Goal: Complete application form

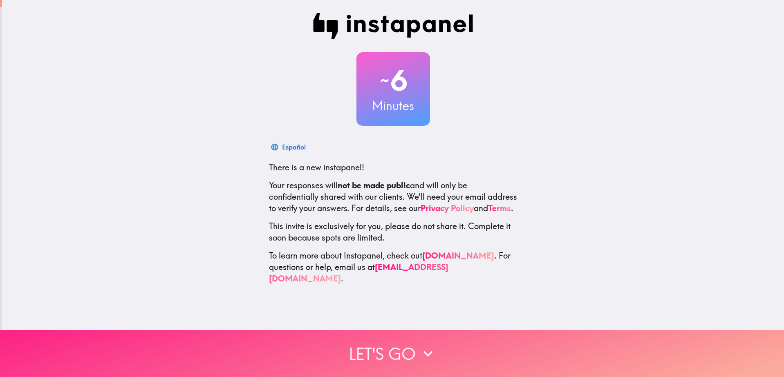
click at [383, 340] on button "Let's go" at bounding box center [392, 353] width 784 height 47
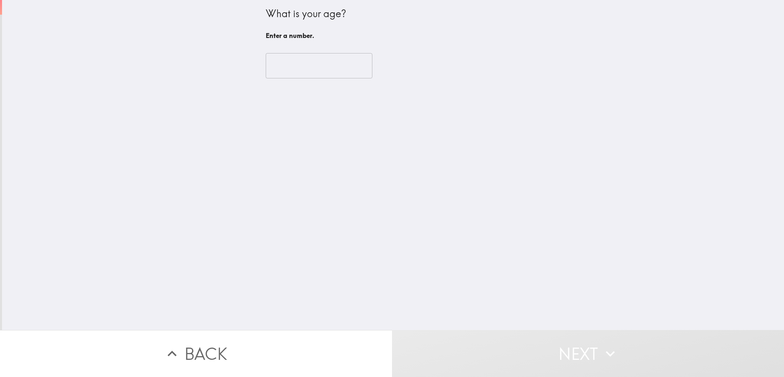
click at [319, 70] on input "number" at bounding box center [319, 65] width 107 height 25
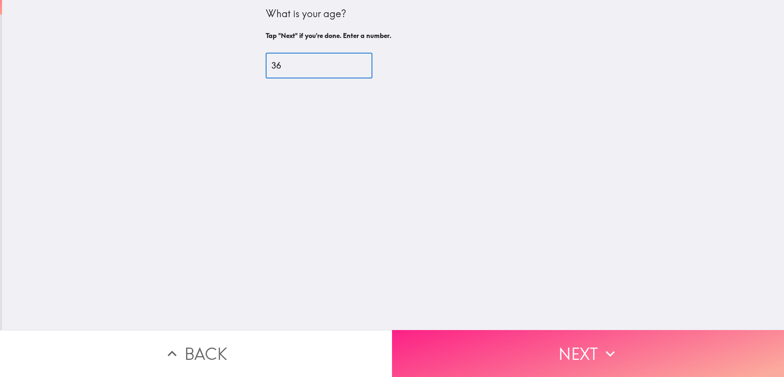
type input "36"
click at [485, 340] on button "Next" at bounding box center [588, 353] width 392 height 47
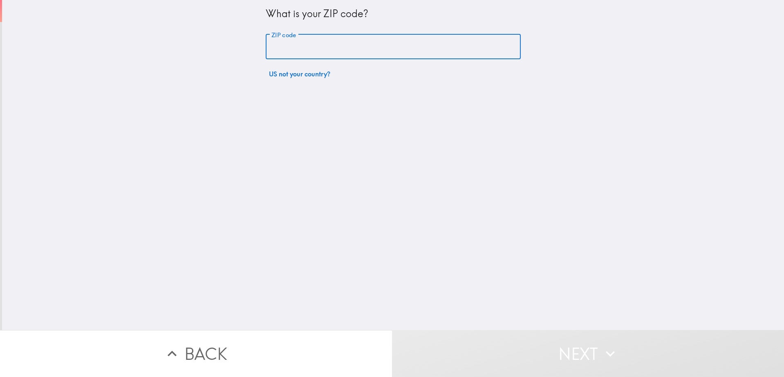
click at [310, 45] on input "ZIP code" at bounding box center [393, 46] width 255 height 25
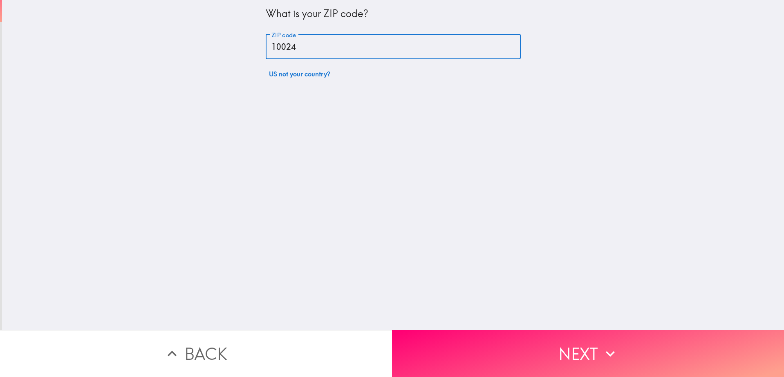
type input "10024"
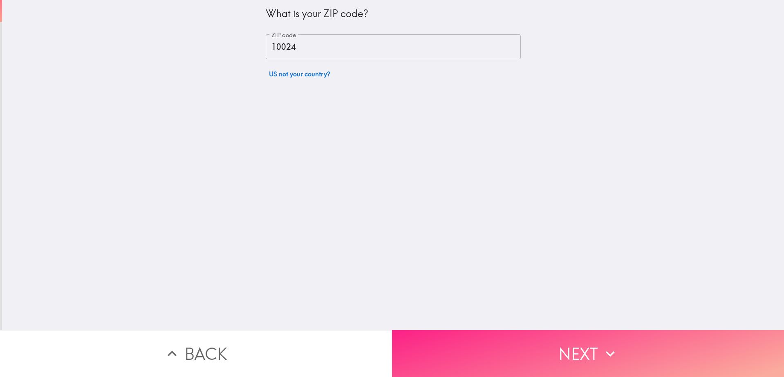
drag, startPoint x: 484, startPoint y: 324, endPoint x: 490, endPoint y: 332, distance: 9.6
click at [490, 332] on div "What is your ZIP code? ZIP code 10024 ZIP code US not your country? Back Next" at bounding box center [392, 188] width 784 height 377
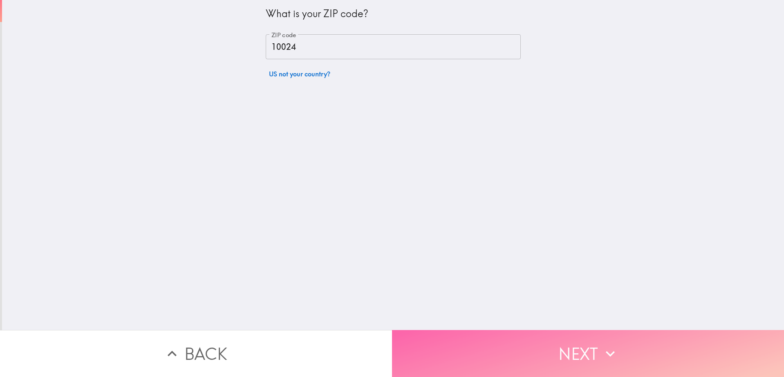
click at [490, 332] on button "Next" at bounding box center [588, 353] width 392 height 47
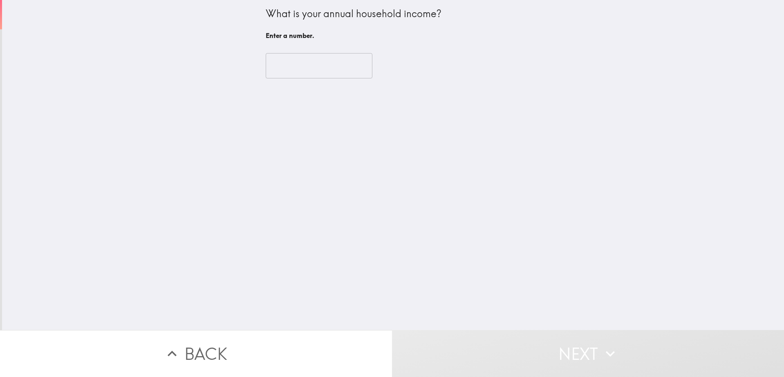
click at [293, 61] on input "number" at bounding box center [319, 65] width 107 height 25
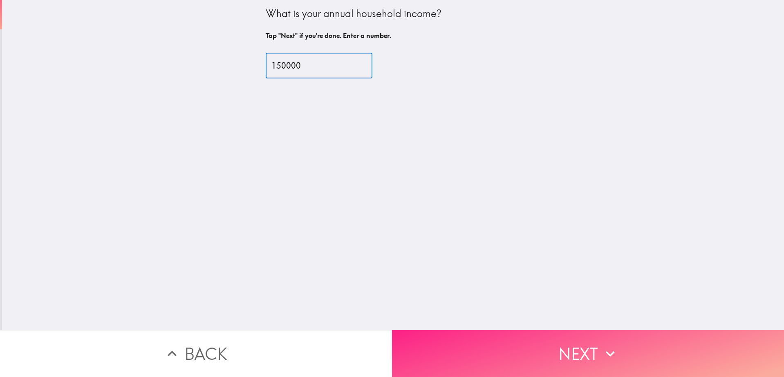
type input "150000"
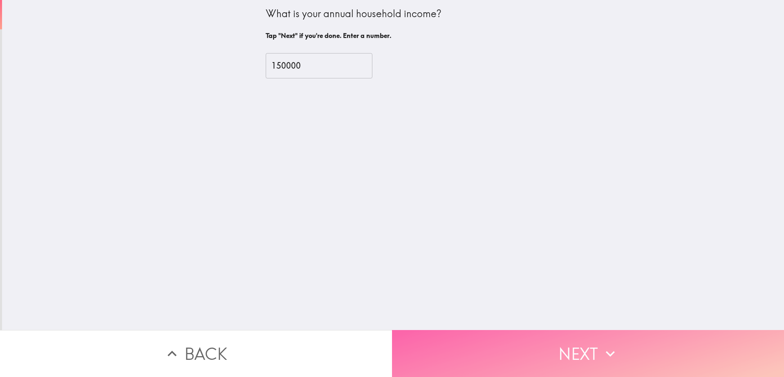
click at [490, 342] on button "Next" at bounding box center [588, 353] width 392 height 47
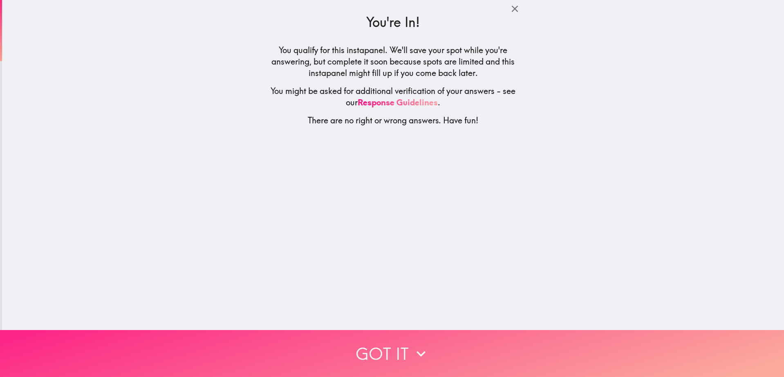
click at [376, 355] on button "Got it" at bounding box center [392, 353] width 784 height 47
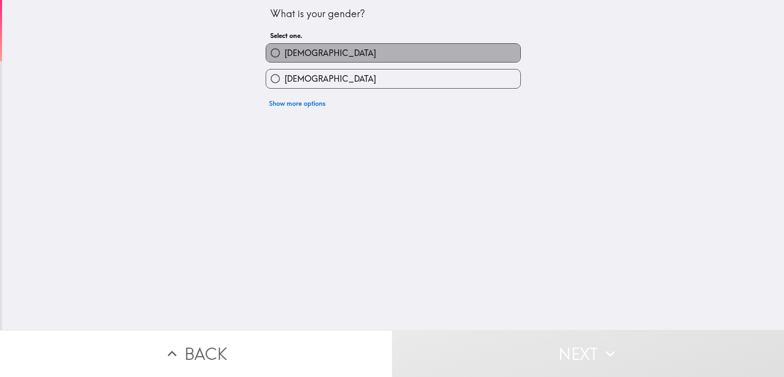
click at [355, 51] on label "[DEMOGRAPHIC_DATA]" at bounding box center [393, 53] width 254 height 18
click at [284, 51] on input "[DEMOGRAPHIC_DATA]" at bounding box center [275, 53] width 18 height 18
radio input "true"
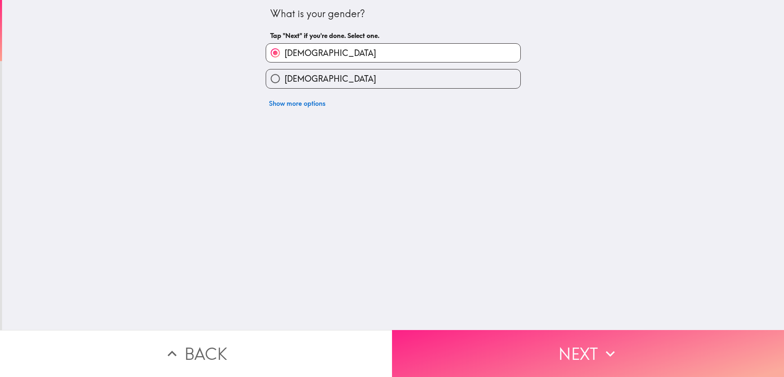
click at [476, 356] on button "Next" at bounding box center [588, 353] width 392 height 47
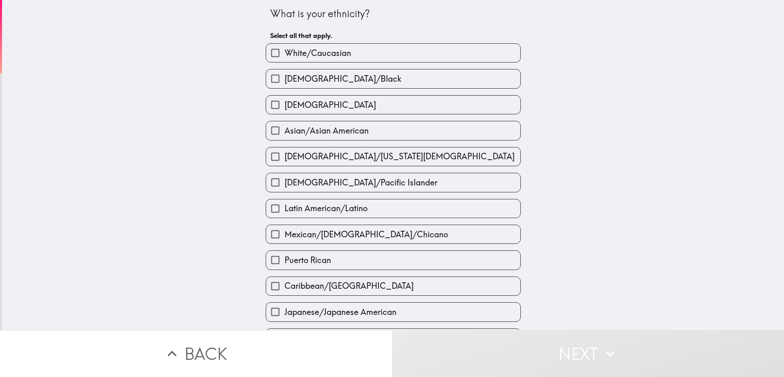
click at [360, 61] on label "White/Caucasian" at bounding box center [393, 53] width 254 height 18
click at [284, 61] on input "White/Caucasian" at bounding box center [275, 53] width 18 height 18
checkbox input "true"
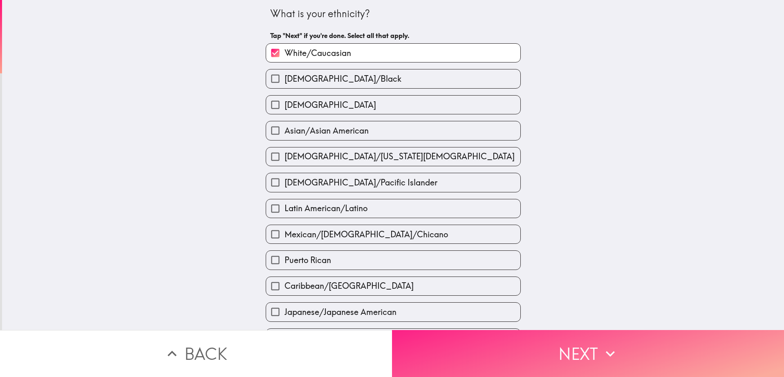
click at [467, 368] on button "Next" at bounding box center [588, 353] width 392 height 47
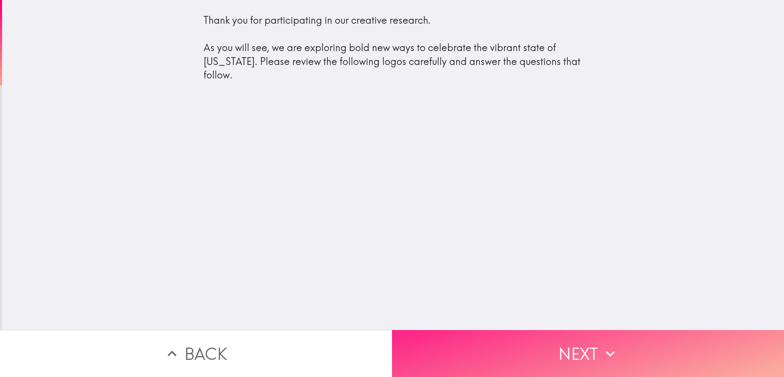
click at [493, 346] on button "Next" at bounding box center [588, 353] width 392 height 47
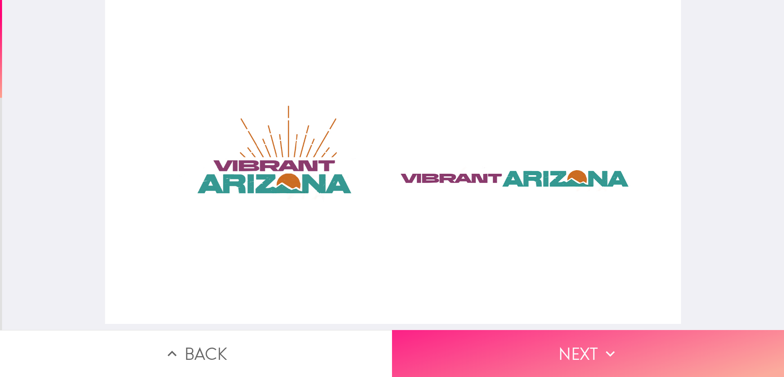
click at [650, 345] on button "Next" at bounding box center [588, 353] width 392 height 47
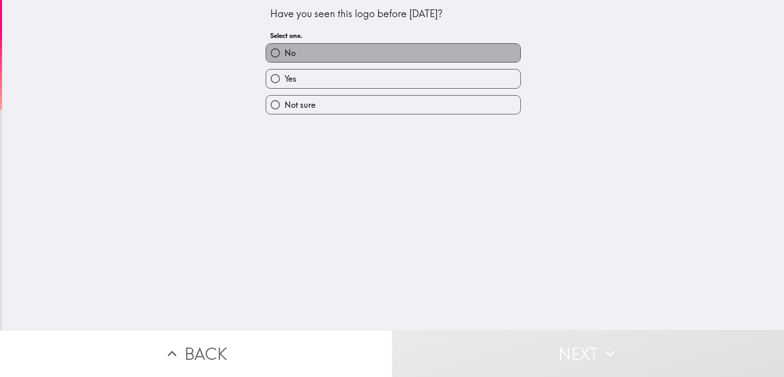
click at [342, 57] on label "No" at bounding box center [393, 53] width 254 height 18
click at [284, 57] on input "No" at bounding box center [275, 53] width 18 height 18
radio input "true"
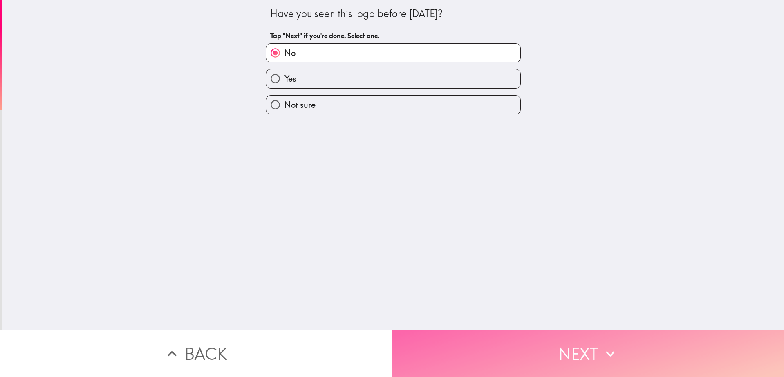
click at [474, 342] on button "Next" at bounding box center [588, 353] width 392 height 47
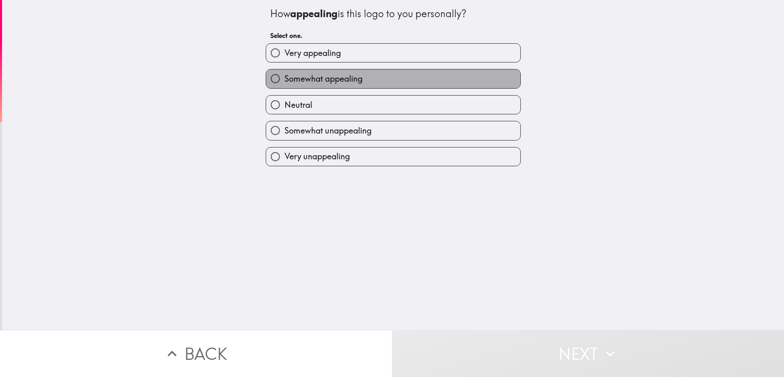
click at [330, 78] on span "Somewhat appealing" at bounding box center [323, 78] width 78 height 11
click at [284, 78] on input "Somewhat appealing" at bounding box center [275, 78] width 18 height 18
radio input "true"
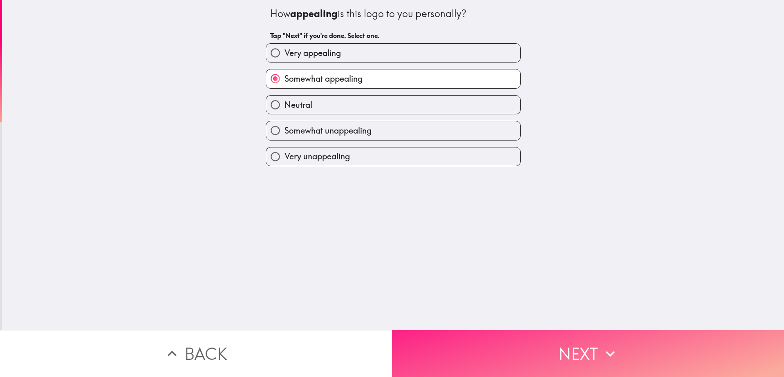
click at [464, 341] on button "Next" at bounding box center [588, 353] width 392 height 47
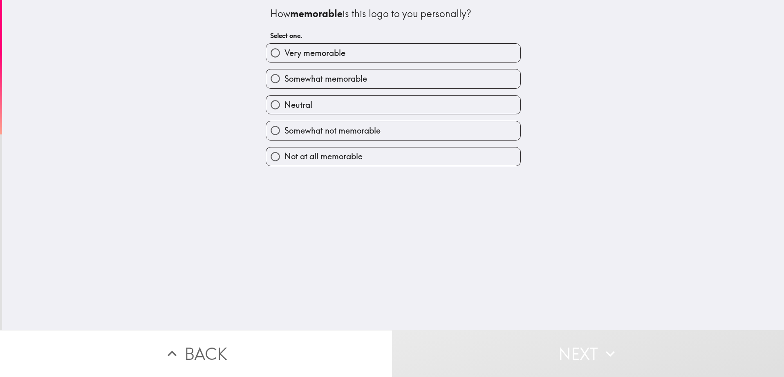
click at [346, 79] on span "Somewhat memorable" at bounding box center [325, 78] width 83 height 11
click at [284, 79] on input "Somewhat memorable" at bounding box center [275, 78] width 18 height 18
radio input "true"
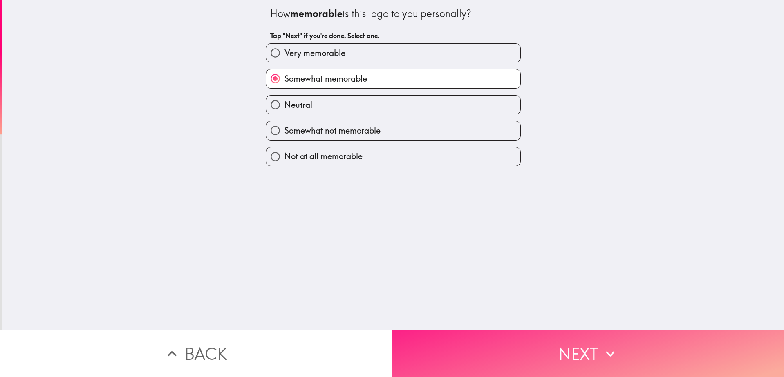
click at [463, 357] on button "Next" at bounding box center [588, 353] width 392 height 47
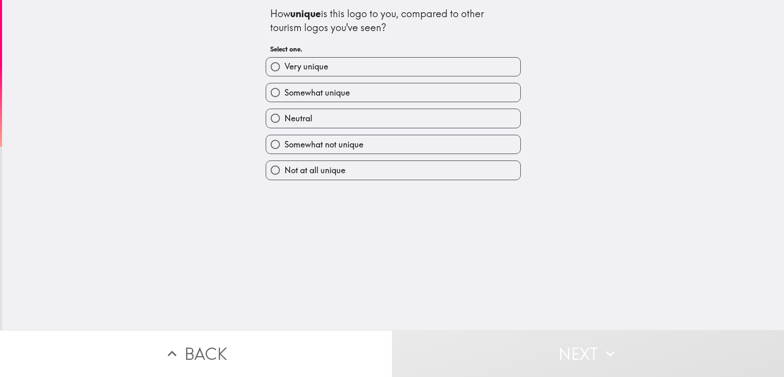
click at [322, 61] on label "Very unique" at bounding box center [393, 67] width 254 height 18
click at [284, 61] on input "Very unique" at bounding box center [275, 67] width 18 height 18
radio input "true"
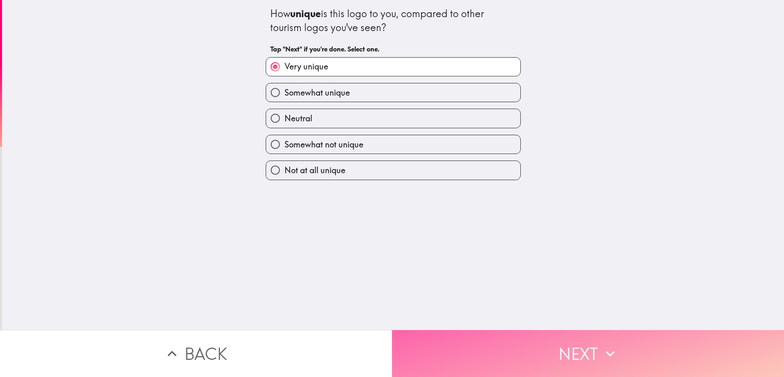
click at [467, 357] on button "Next" at bounding box center [588, 353] width 392 height 47
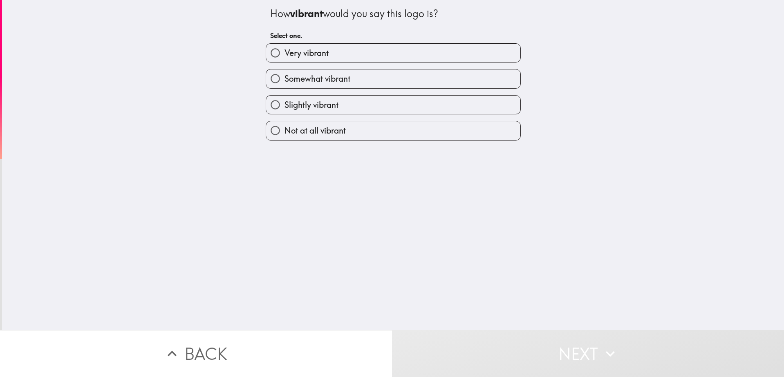
click at [325, 53] on label "Very vibrant" at bounding box center [393, 53] width 254 height 18
click at [284, 53] on input "Very vibrant" at bounding box center [275, 53] width 18 height 18
radio input "true"
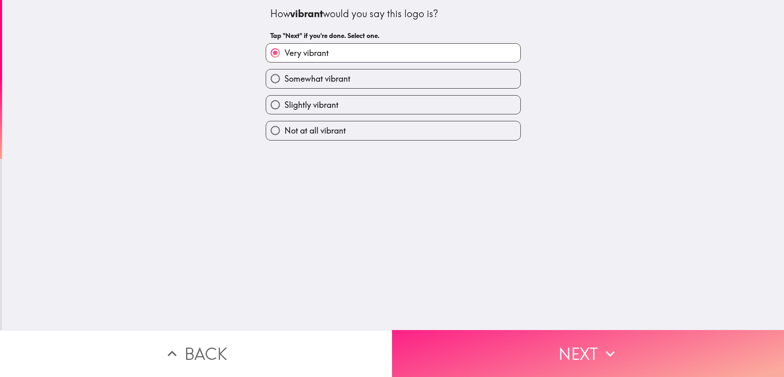
click at [422, 339] on button "Next" at bounding box center [588, 353] width 392 height 47
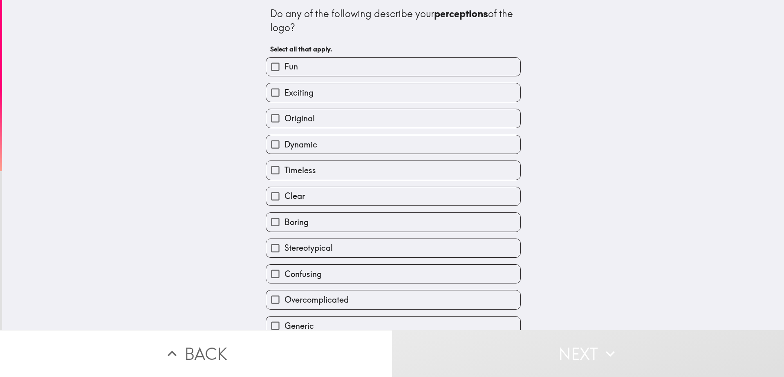
click at [345, 88] on label "Exciting" at bounding box center [393, 92] width 254 height 18
click at [284, 88] on input "Exciting" at bounding box center [275, 92] width 18 height 18
checkbox input "true"
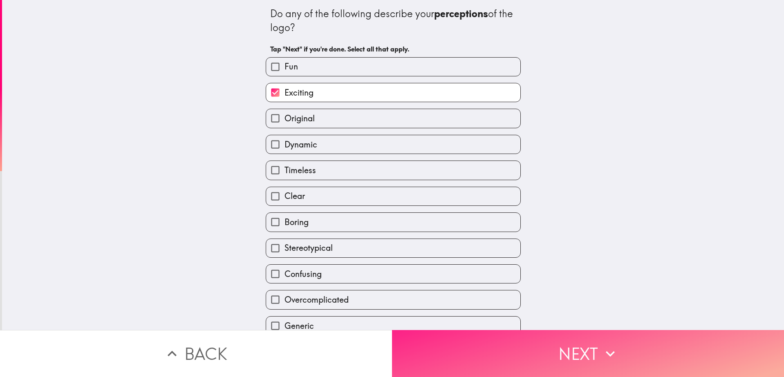
click at [490, 344] on button "Next" at bounding box center [588, 353] width 392 height 47
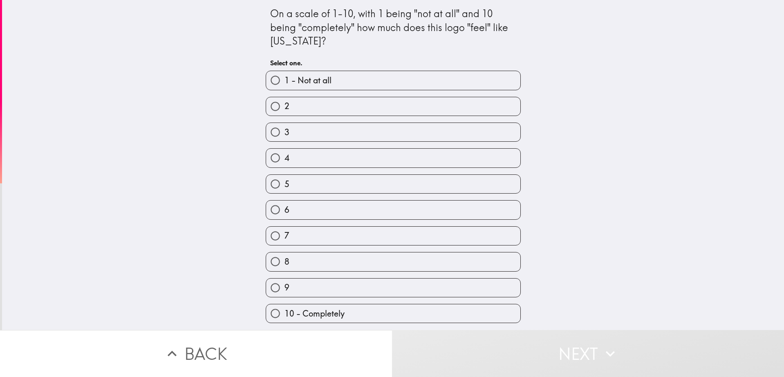
click at [344, 287] on label "9" at bounding box center [393, 288] width 254 height 18
click at [284, 287] on input "9" at bounding box center [275, 288] width 18 height 18
radio input "true"
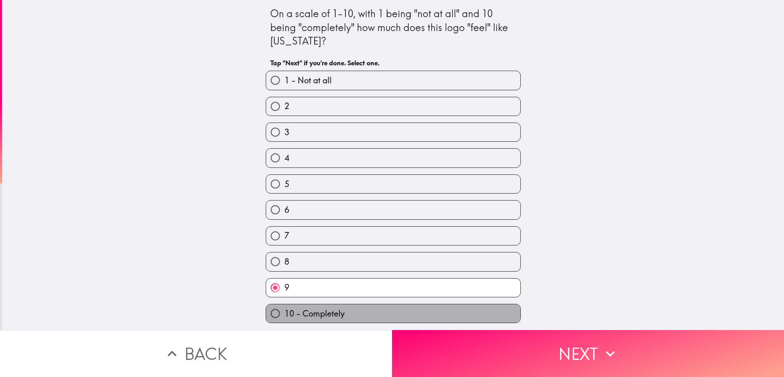
click at [392, 311] on label "10 - Completely" at bounding box center [393, 313] width 254 height 18
click at [284, 311] on input "10 - Completely" at bounding box center [275, 313] width 18 height 18
radio input "true"
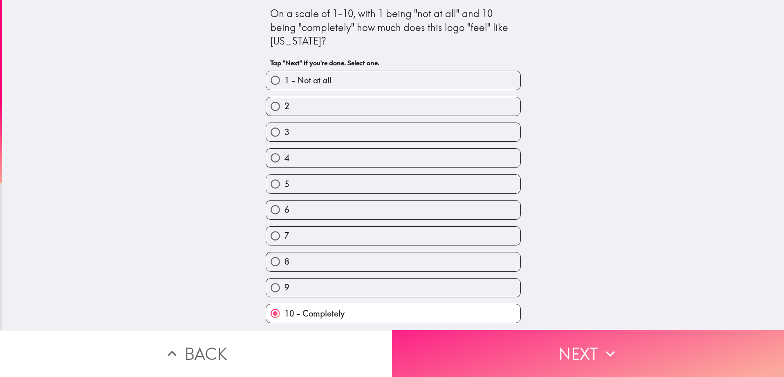
click at [447, 347] on button "Next" at bounding box center [588, 353] width 392 height 47
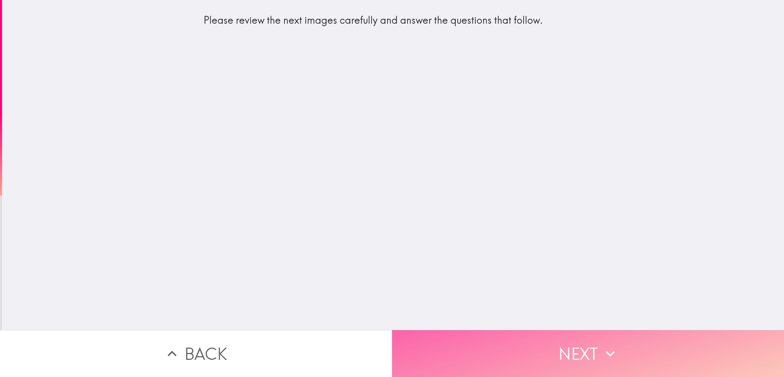
click at [534, 337] on button "Next" at bounding box center [588, 353] width 392 height 47
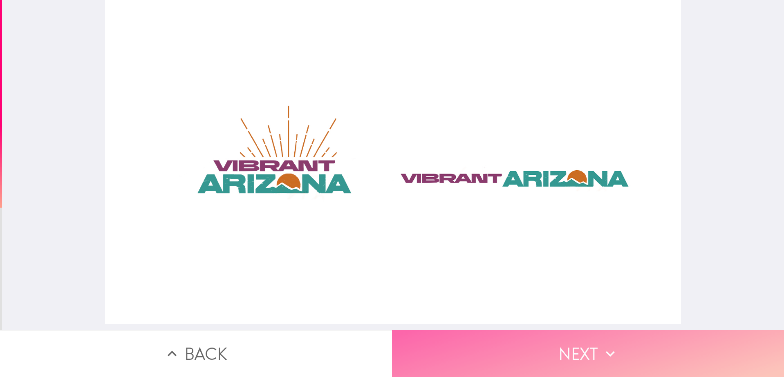
click at [591, 346] on button "Next" at bounding box center [588, 353] width 392 height 47
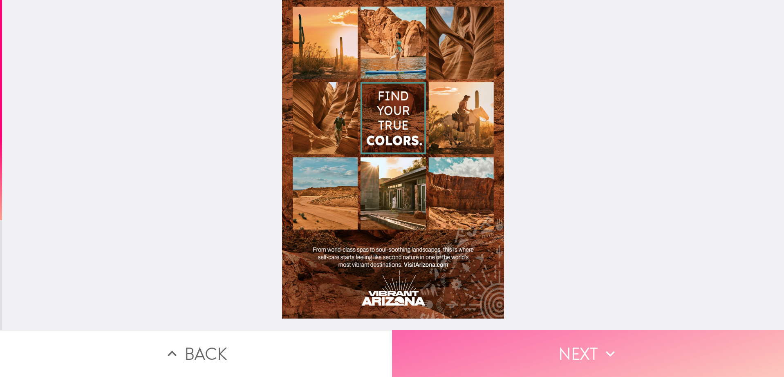
click at [587, 358] on button "Next" at bounding box center [588, 353] width 392 height 47
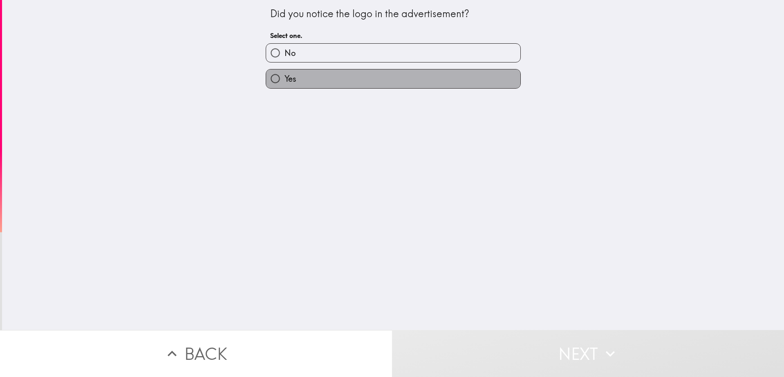
click at [449, 78] on label "Yes" at bounding box center [393, 78] width 254 height 18
click at [284, 78] on input "Yes" at bounding box center [275, 78] width 18 height 18
radio input "true"
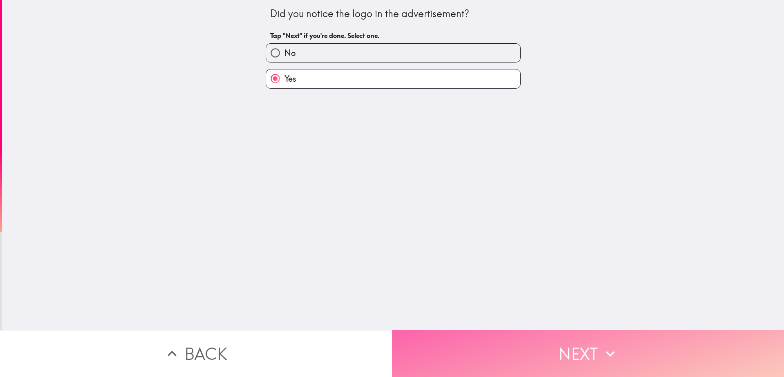
click at [488, 339] on button "Next" at bounding box center [588, 353] width 392 height 47
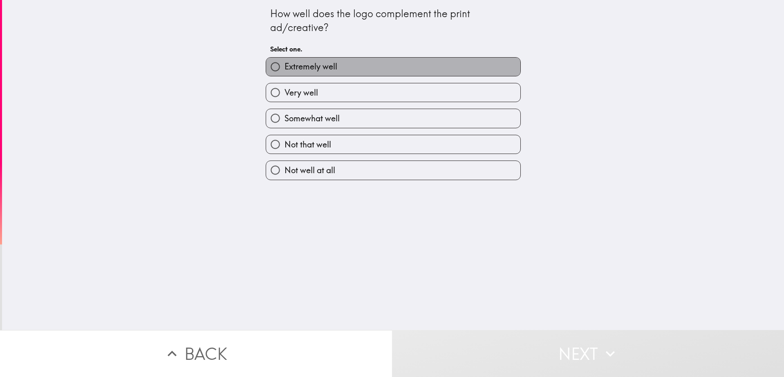
click at [345, 62] on label "Extremely well" at bounding box center [393, 67] width 254 height 18
click at [284, 62] on input "Extremely well" at bounding box center [275, 67] width 18 height 18
radio input "true"
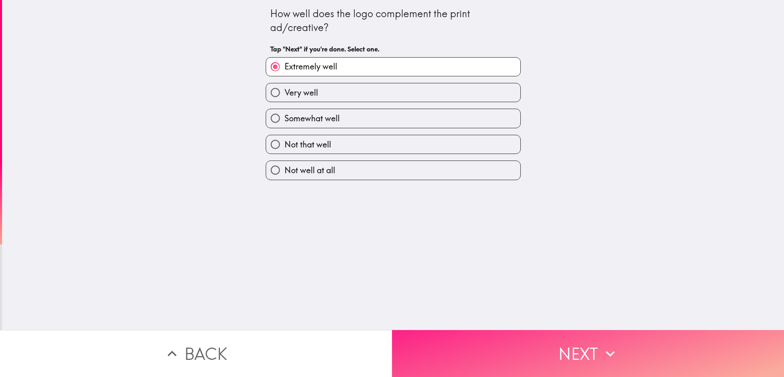
click at [520, 346] on button "Next" at bounding box center [588, 353] width 392 height 47
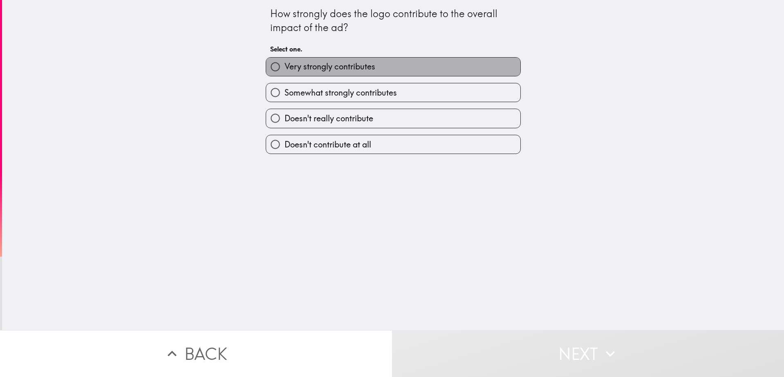
click at [398, 68] on label "Very strongly contributes" at bounding box center [393, 67] width 254 height 18
click at [284, 68] on input "Very strongly contributes" at bounding box center [275, 67] width 18 height 18
radio input "true"
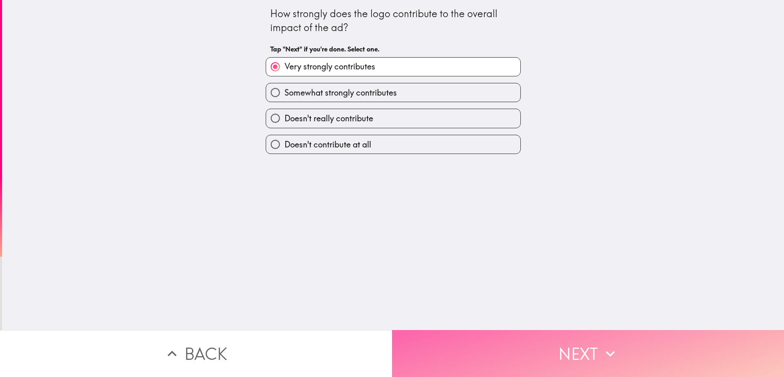
click at [490, 366] on button "Next" at bounding box center [588, 353] width 392 height 47
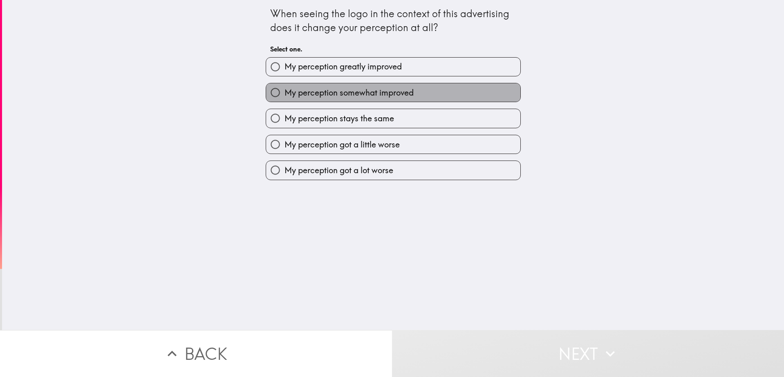
click at [454, 96] on label "My perception somewhat improved" at bounding box center [393, 92] width 254 height 18
click at [284, 96] on input "My perception somewhat improved" at bounding box center [275, 92] width 18 height 18
radio input "true"
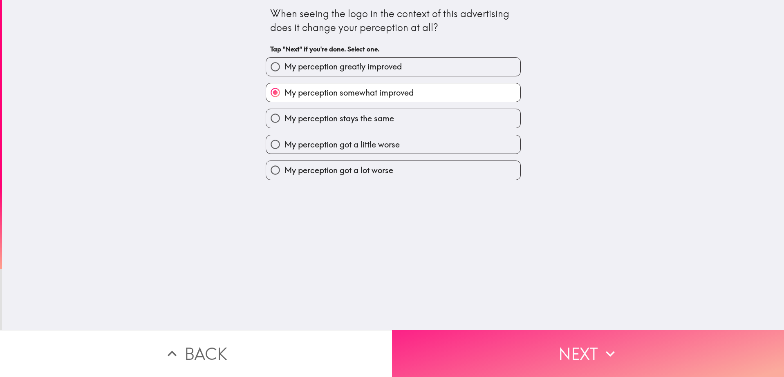
click at [473, 346] on button "Next" at bounding box center [588, 353] width 392 height 47
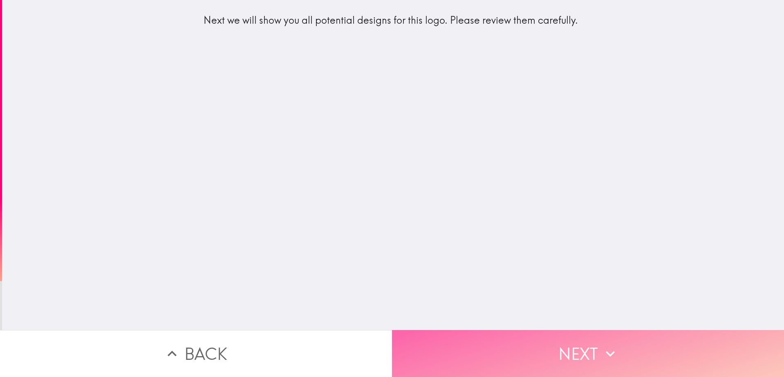
click at [575, 352] on button "Next" at bounding box center [588, 353] width 392 height 47
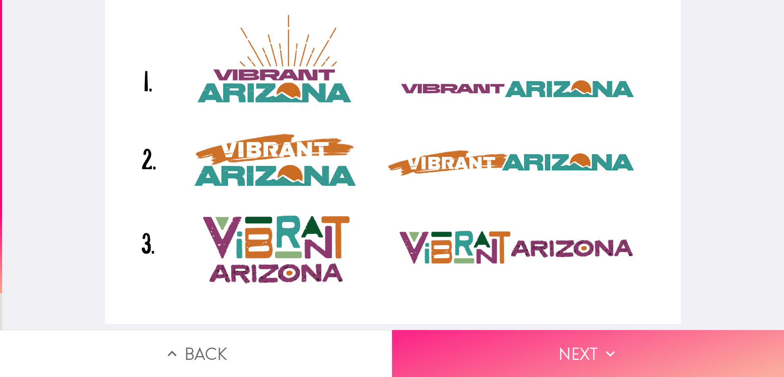
click at [481, 342] on button "Next" at bounding box center [588, 353] width 392 height 47
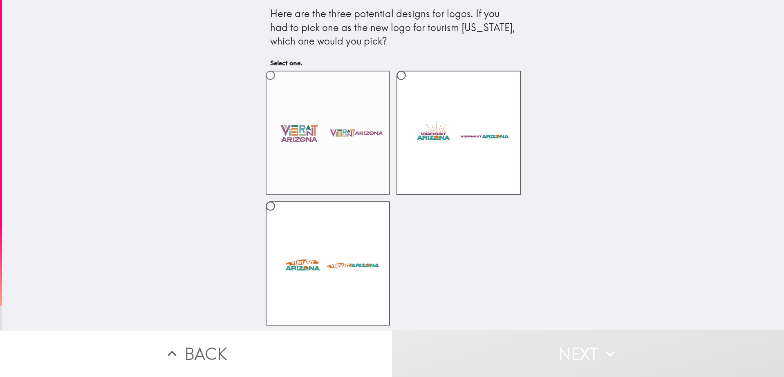
scroll to position [2, 0]
click at [355, 147] on label at bounding box center [328, 133] width 124 height 124
click at [279, 85] on input "radio" at bounding box center [270, 75] width 18 height 18
radio input "true"
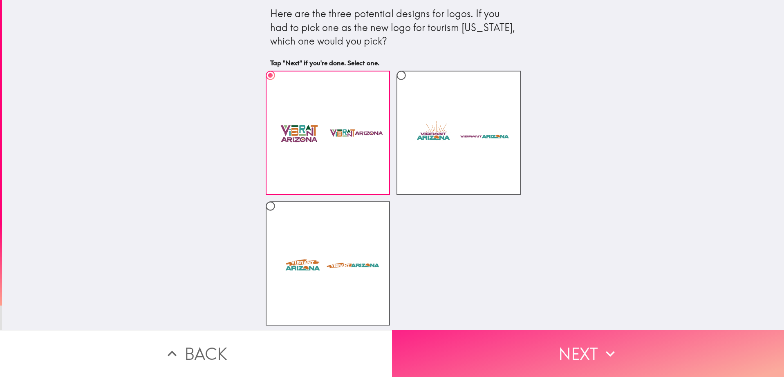
click at [493, 341] on button "Next" at bounding box center [588, 353] width 392 height 47
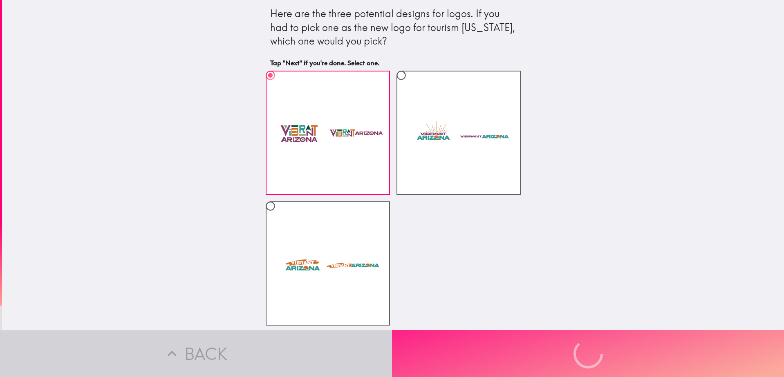
scroll to position [0, 0]
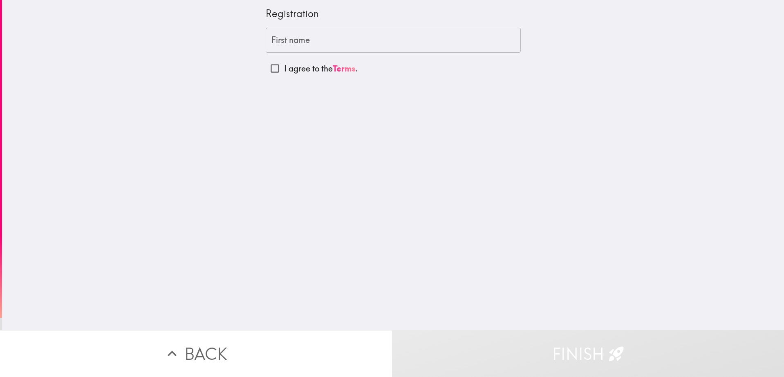
click at [431, 36] on input "First name" at bounding box center [393, 40] width 255 height 25
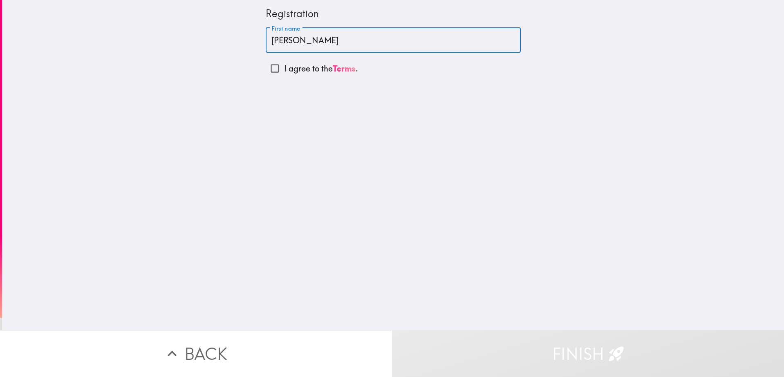
type input "[PERSON_NAME]"
click at [266, 67] on input "I agree to the Terms ." at bounding box center [275, 68] width 18 height 18
checkbox input "true"
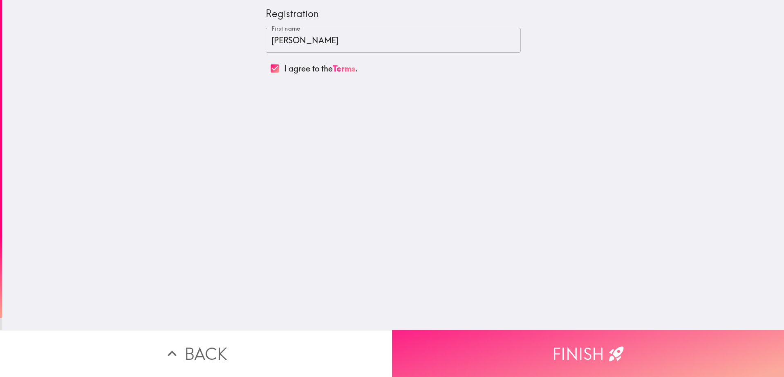
click at [533, 341] on button "Finish" at bounding box center [588, 353] width 392 height 47
